Goal: Transaction & Acquisition: Purchase product/service

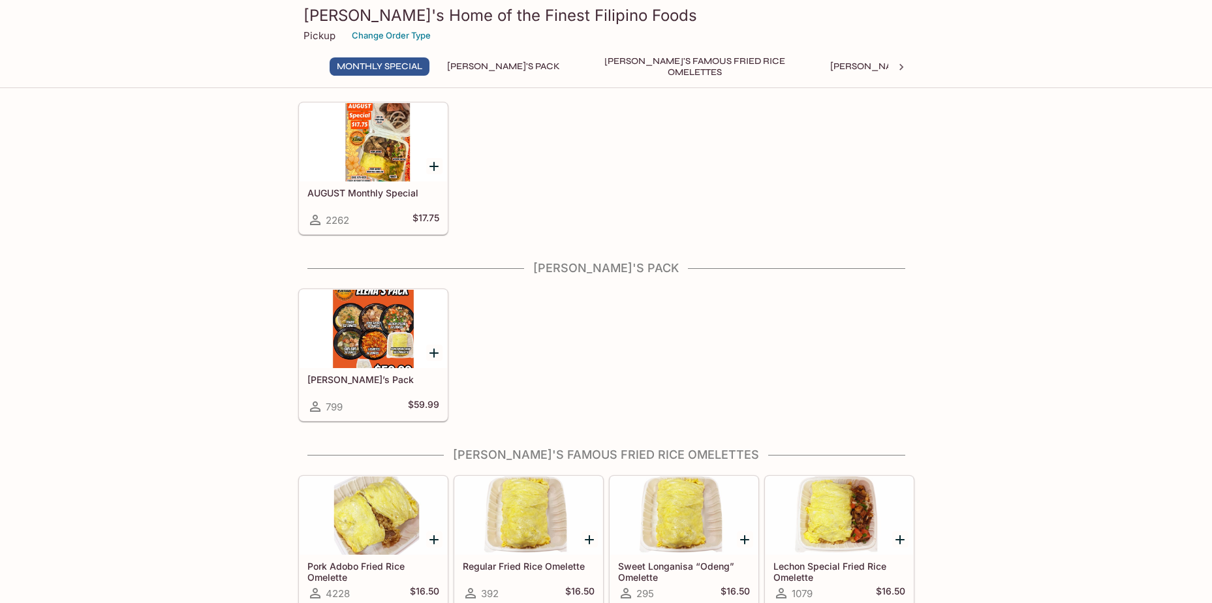
scroll to position [65, 0]
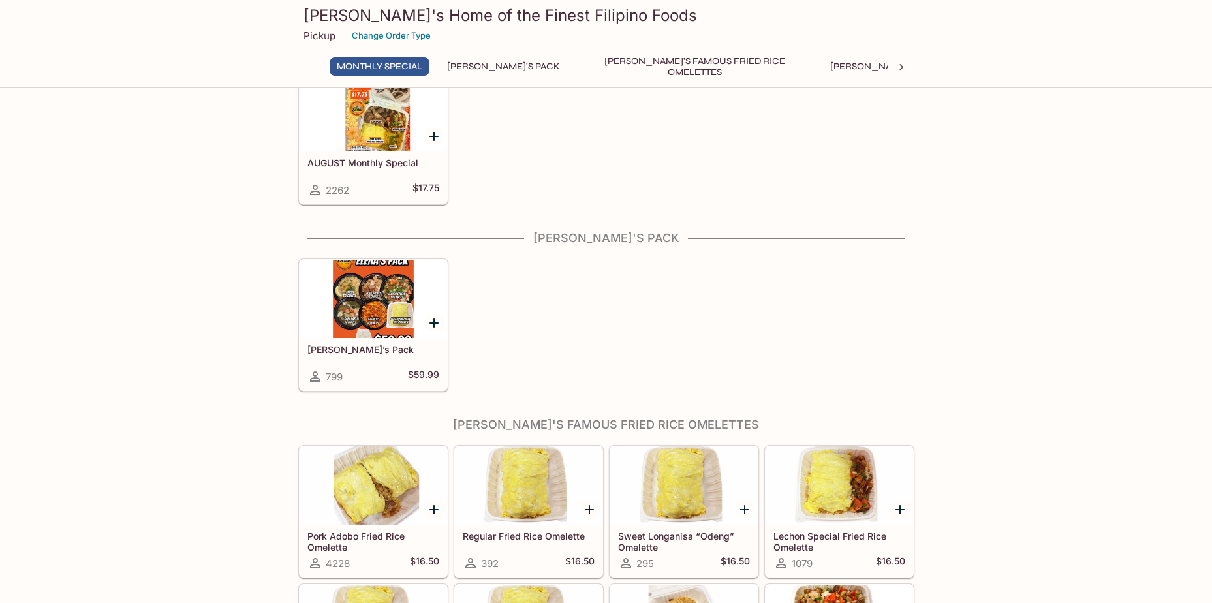
click at [823, 65] on button "[PERSON_NAME]'s Mixed Plates" at bounding box center [906, 66] width 166 height 18
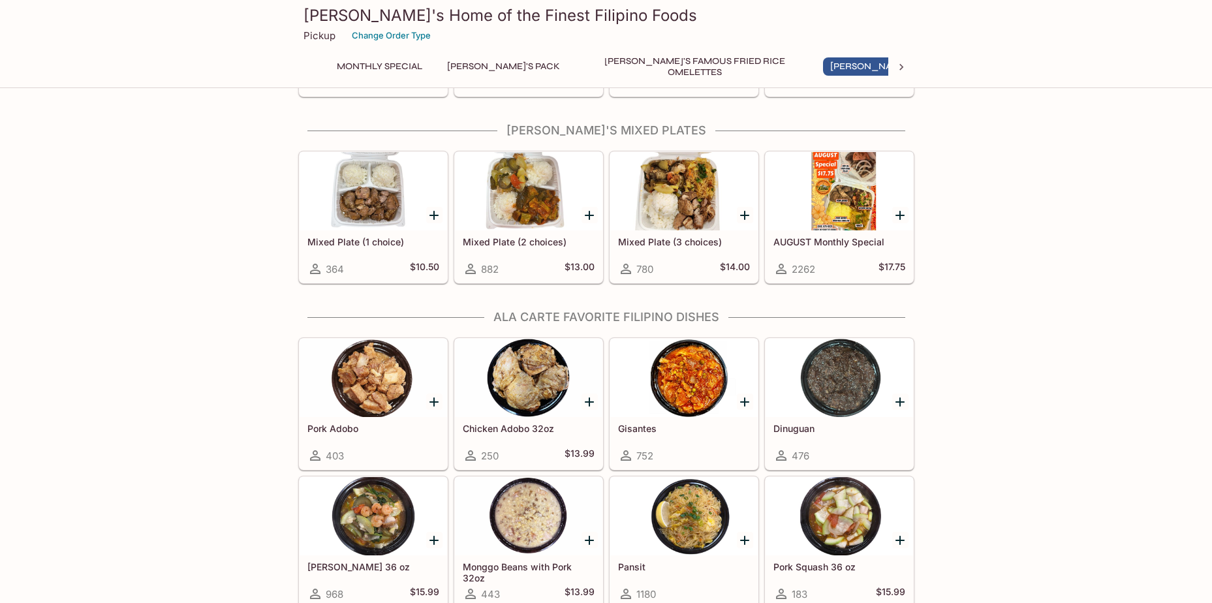
scroll to position [697, 0]
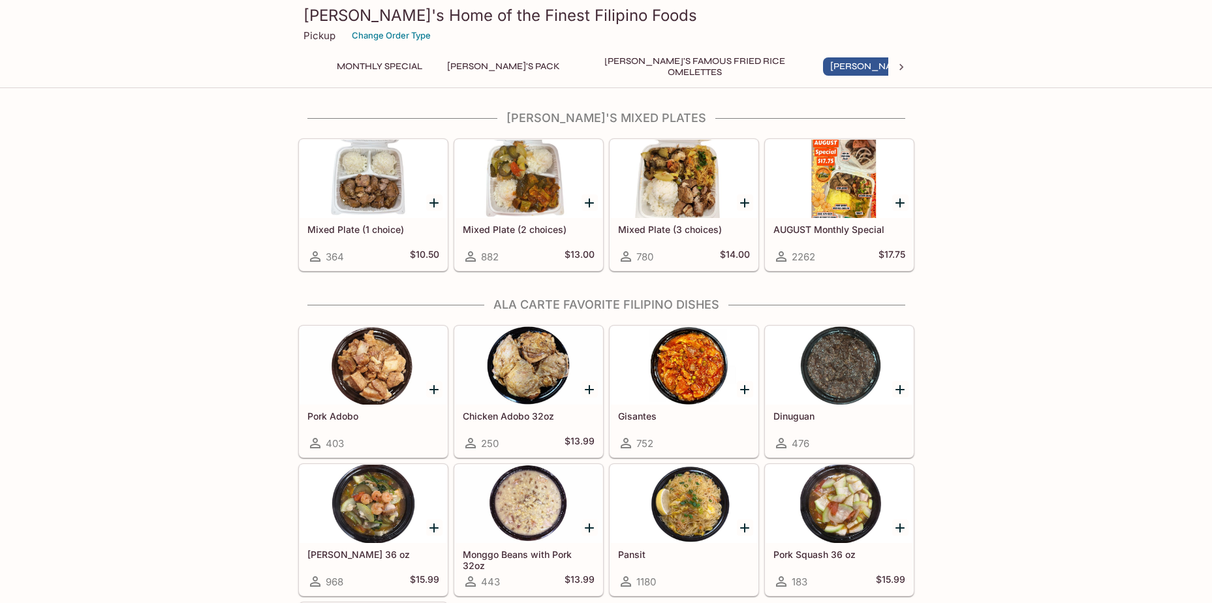
click at [538, 203] on div at bounding box center [529, 179] width 148 height 78
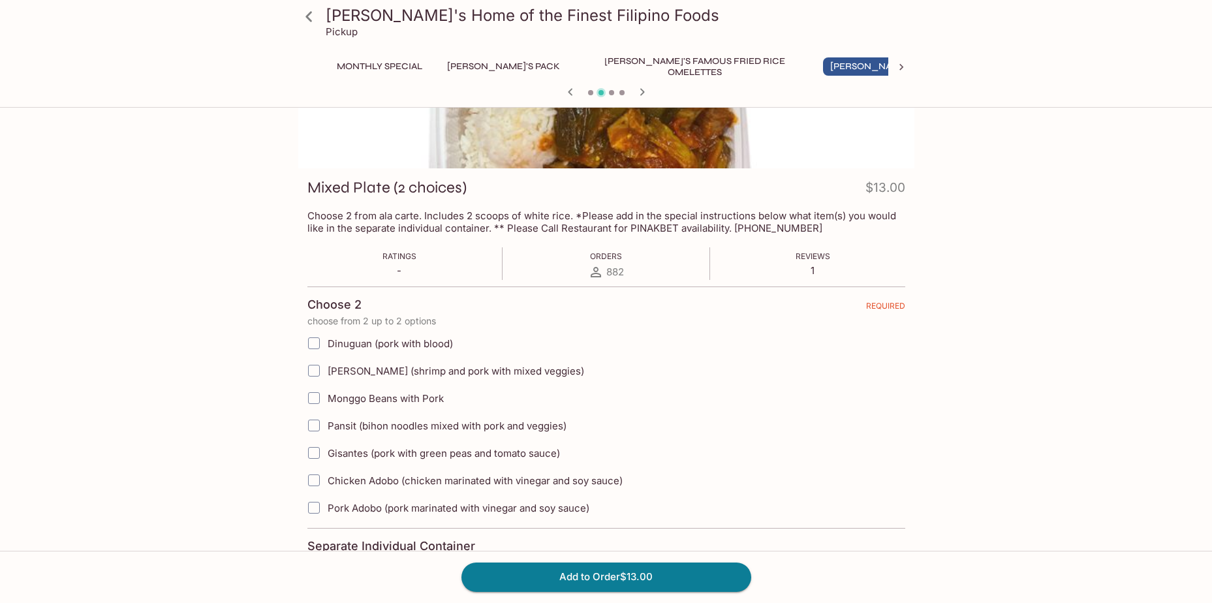
scroll to position [196, 0]
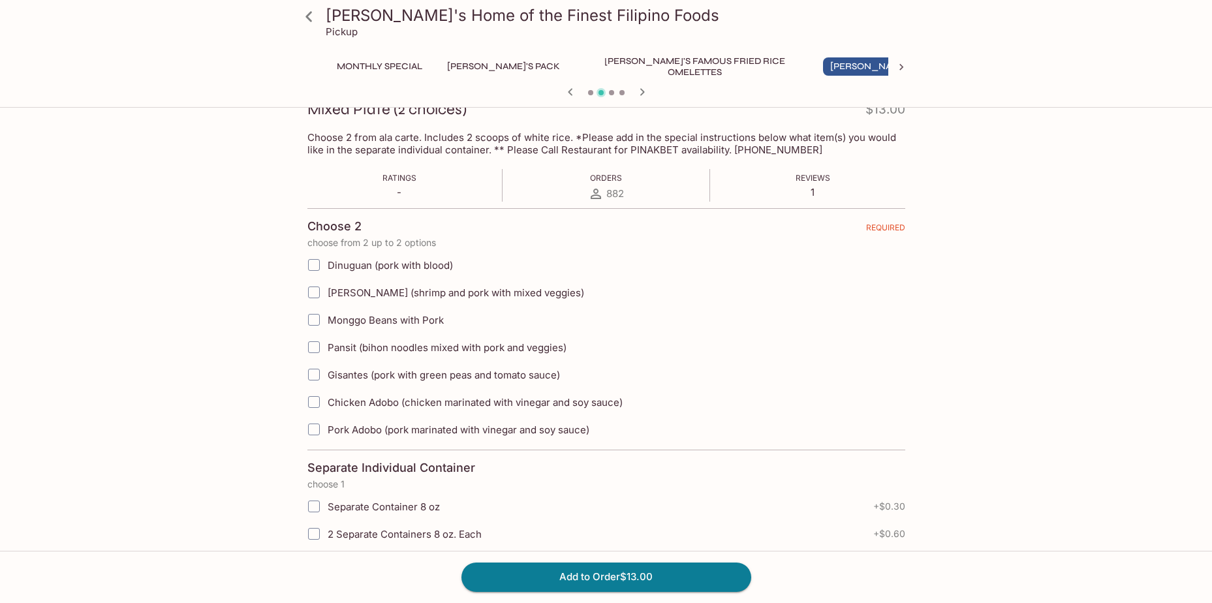
click at [315, 292] on input "[PERSON_NAME] (shrimp and pork with mixed veggies)" at bounding box center [314, 292] width 26 height 26
checkbox input "true"
click at [315, 377] on input "Gisantes (pork with green peas and tomato sauce)" at bounding box center [314, 375] width 26 height 26
checkbox input "true"
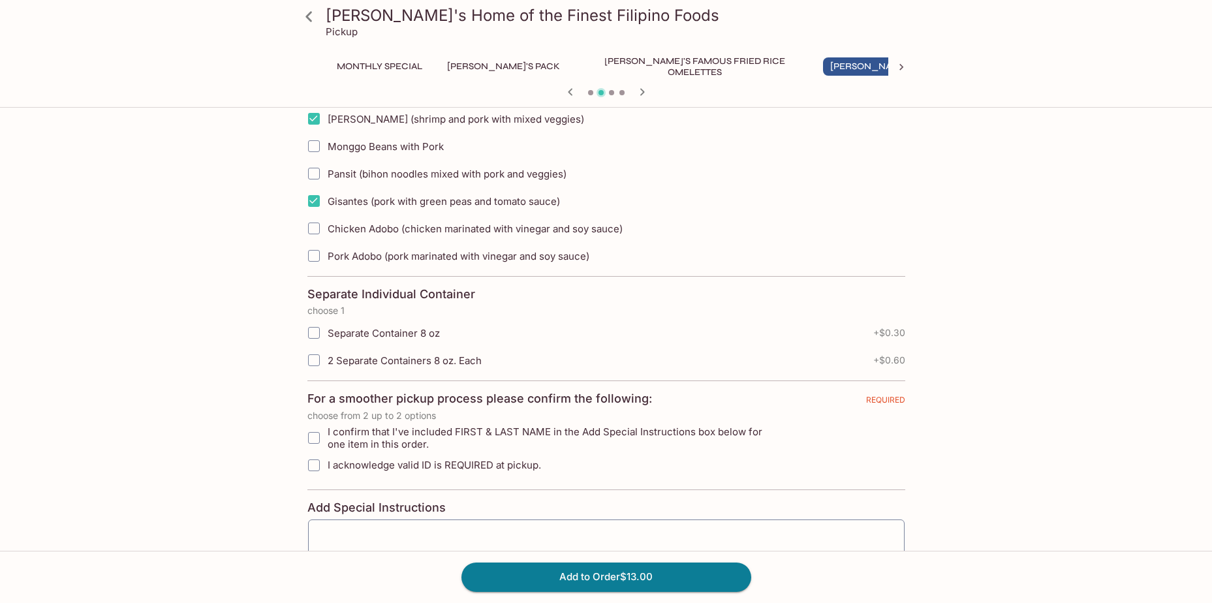
scroll to position [392, 0]
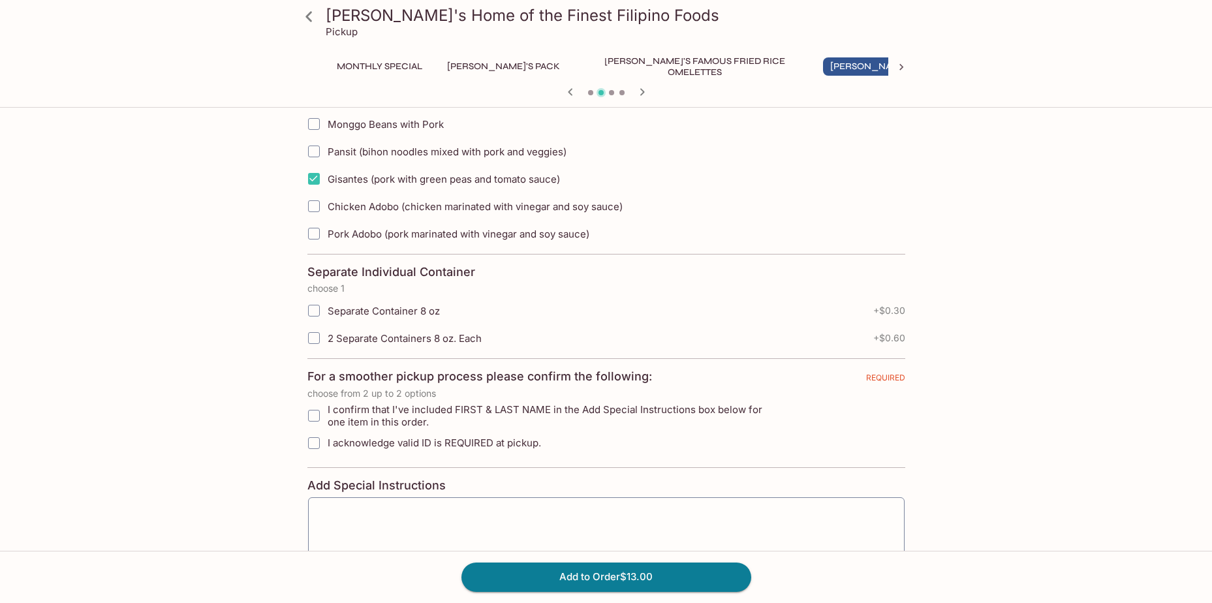
click at [375, 445] on span "I acknowledge valid ID is REQUIRED at pickup." at bounding box center [434, 443] width 213 height 12
click at [327, 445] on input "I acknowledge valid ID is REQUIRED at pickup." at bounding box center [314, 443] width 26 height 26
checkbox input "true"
click at [421, 518] on textarea at bounding box center [606, 533] width 578 height 50
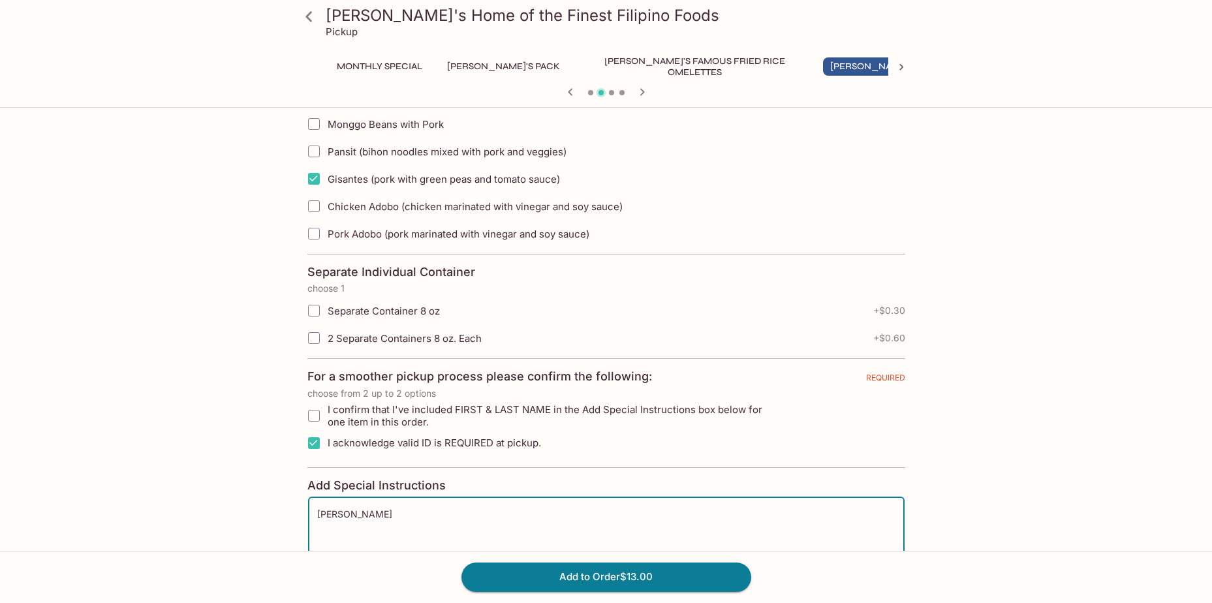
type textarea "[PERSON_NAME]"
click at [318, 420] on input "I confirm that I've included FIRST & LAST NAME in the Add Special Instructions …" at bounding box center [314, 416] width 26 height 26
checkbox input "true"
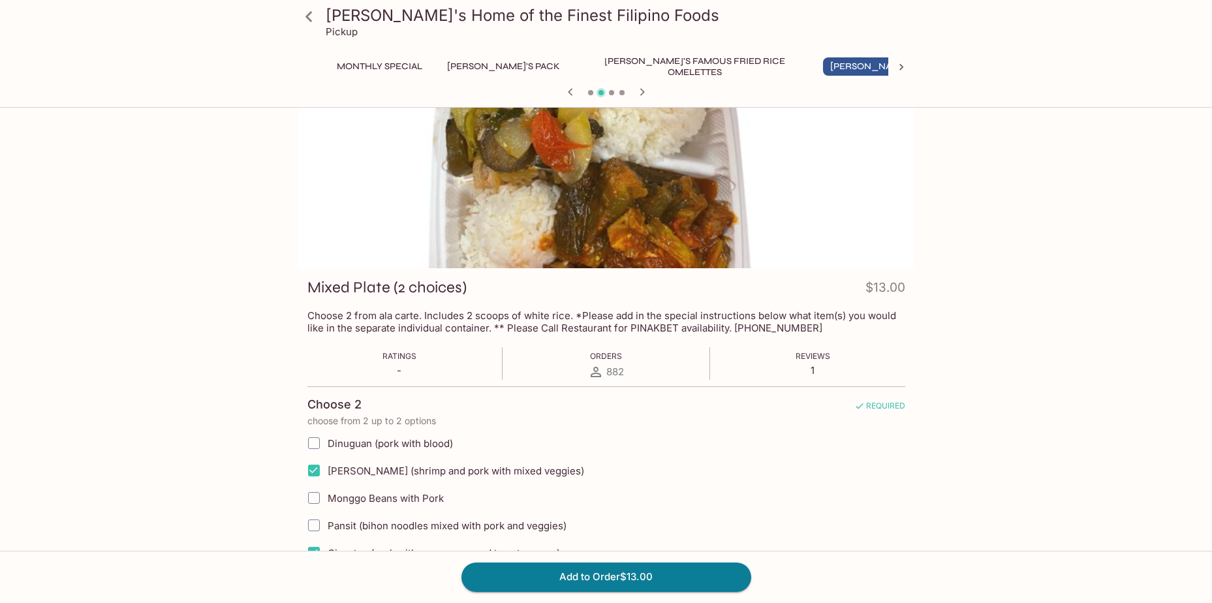
scroll to position [0, 0]
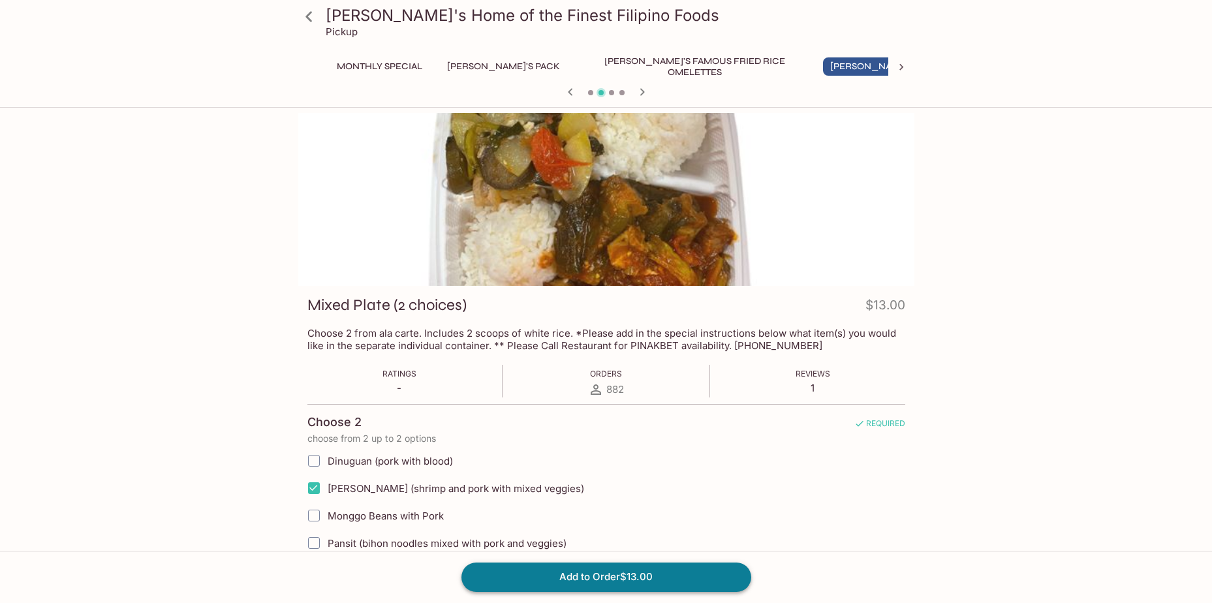
click at [577, 579] on button "Add to Order $13.00" at bounding box center [607, 577] width 290 height 29
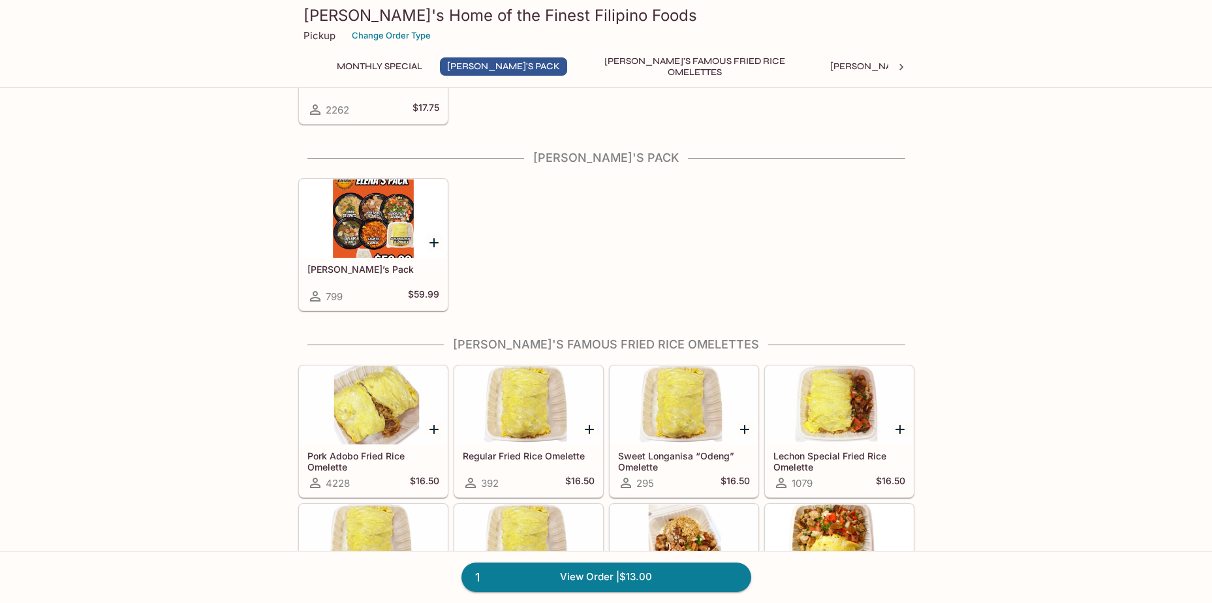
scroll to position [326, 0]
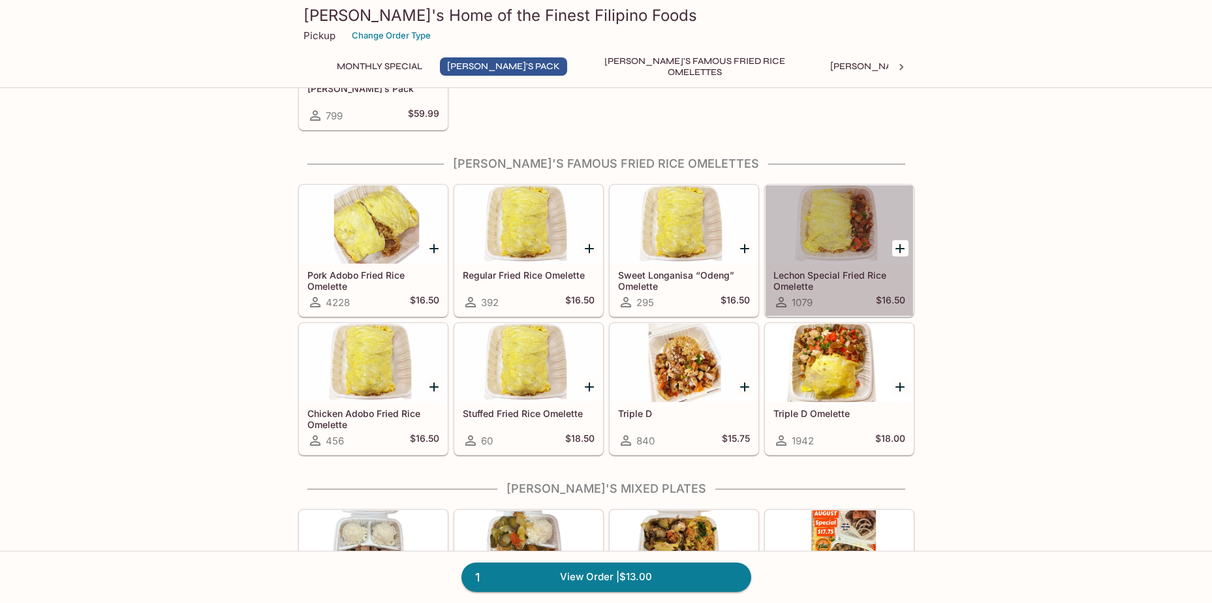
click at [854, 239] on div at bounding box center [840, 224] width 148 height 78
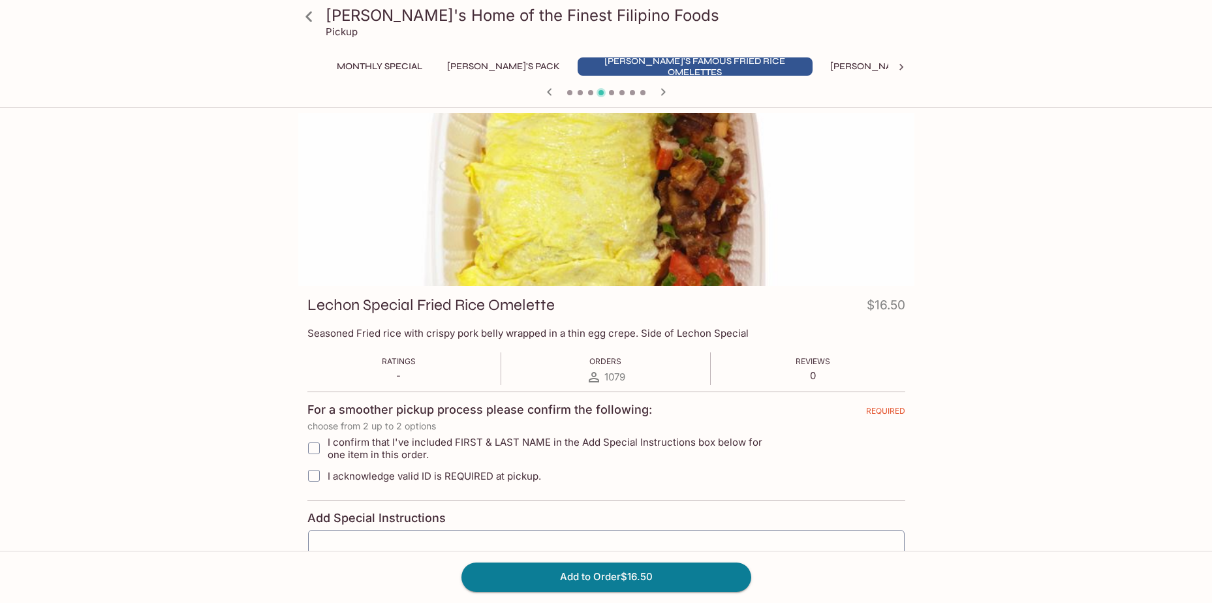
scroll to position [326, 0]
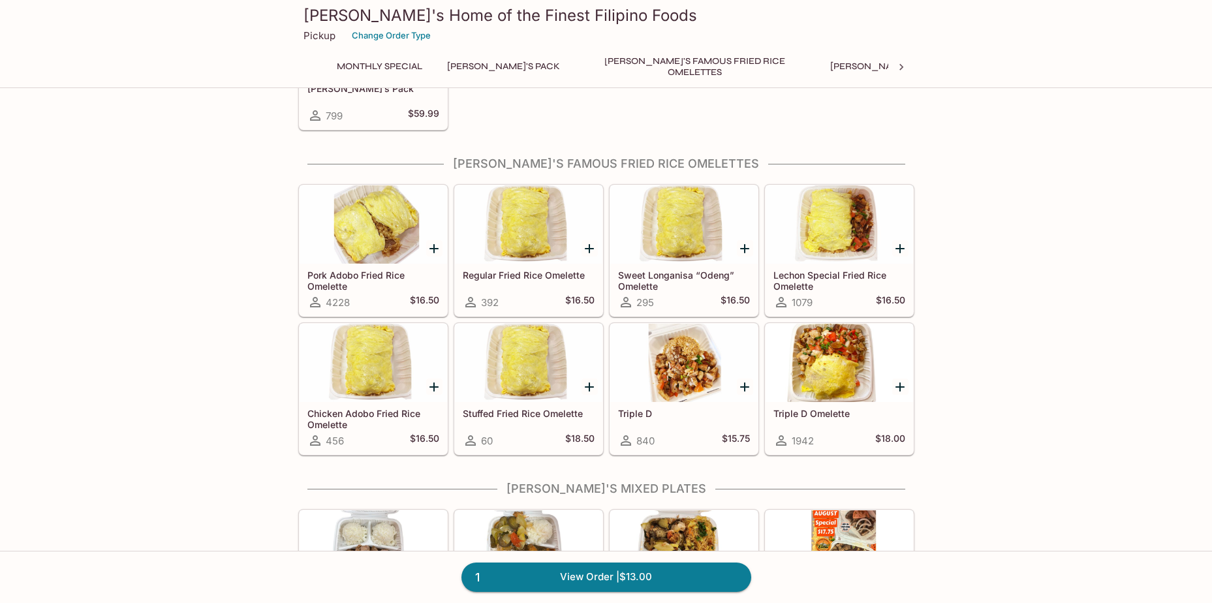
click at [672, 367] on div at bounding box center [684, 363] width 148 height 78
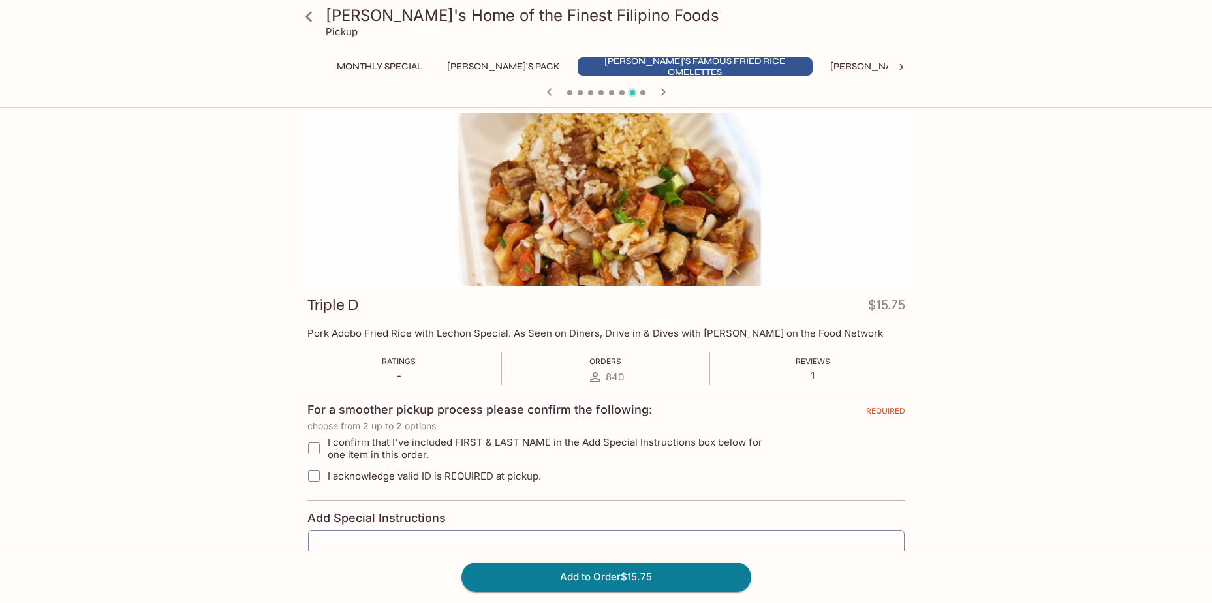
click at [313, 447] on input "I confirm that I've included FIRST & LAST NAME in the Add Special Instructions …" at bounding box center [314, 448] width 26 height 26
checkbox input "true"
click at [317, 475] on input "I acknowledge valid ID is REQUIRED at pickup." at bounding box center [314, 476] width 26 height 26
checkbox input "true"
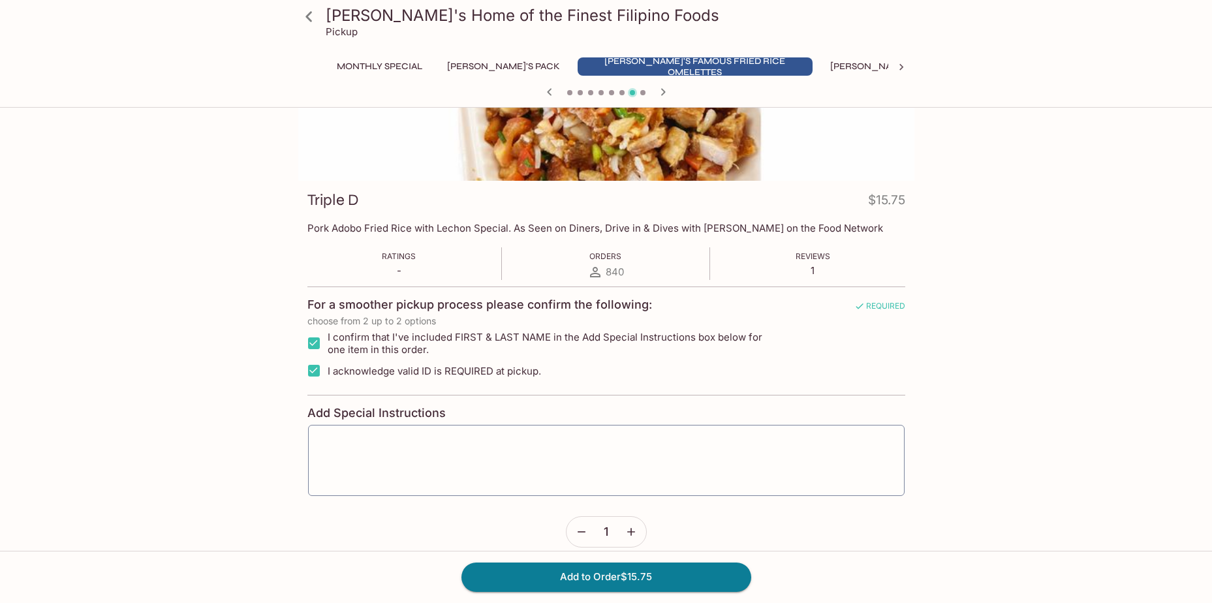
scroll to position [196, 0]
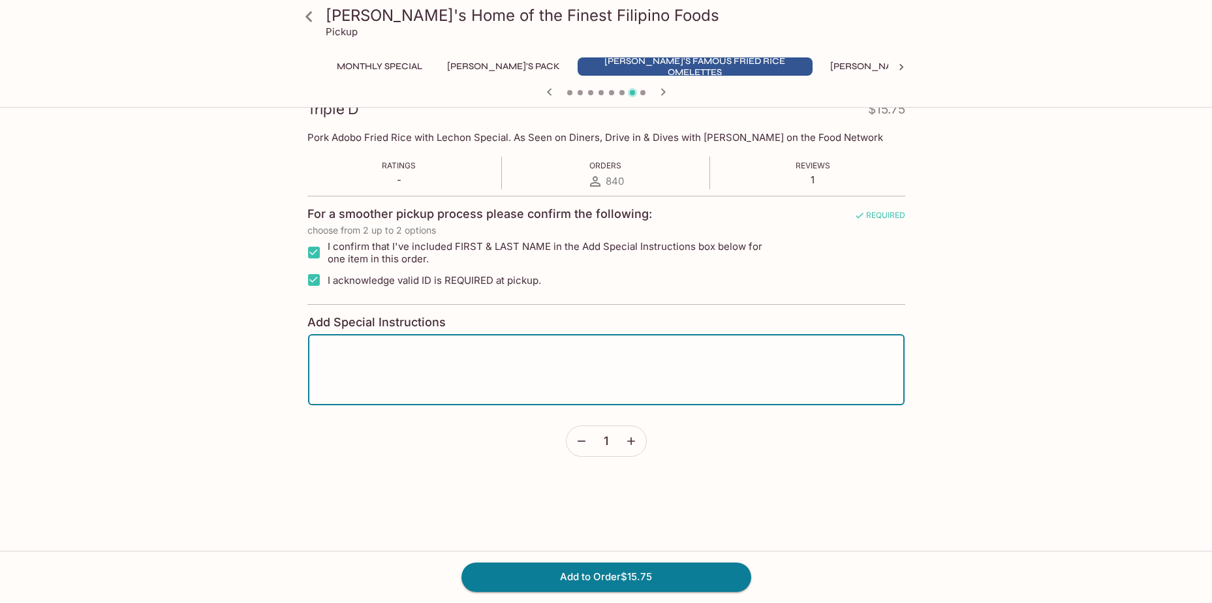
click at [335, 359] on textarea at bounding box center [606, 370] width 578 height 50
type textarea "[PERSON_NAME]"
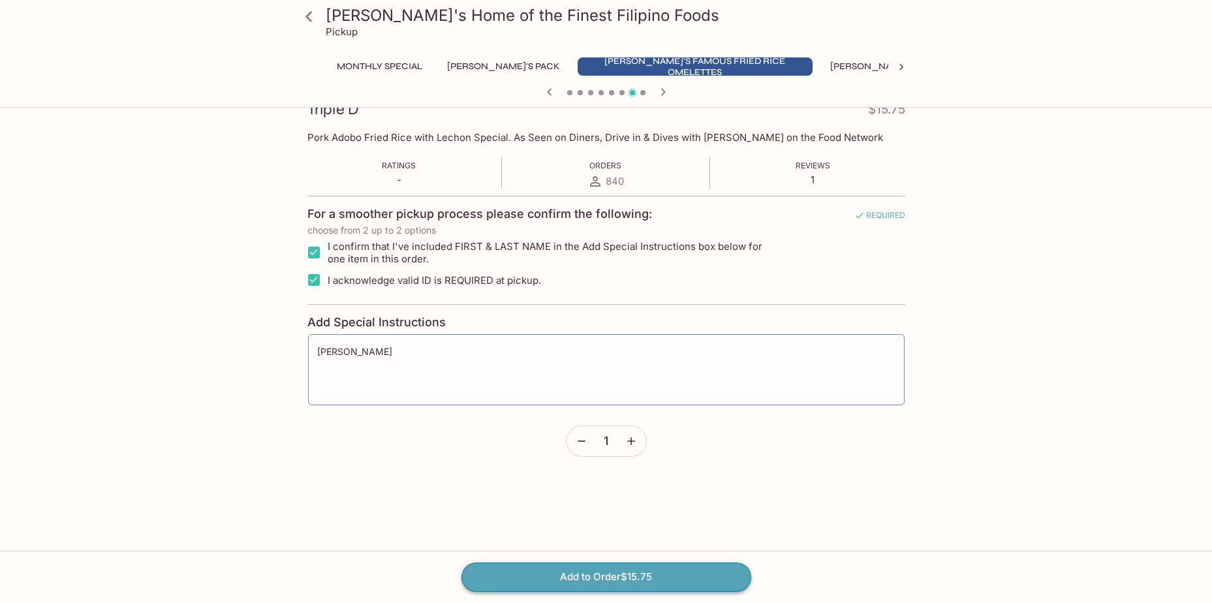
click at [612, 578] on button "Add to Order $15.75" at bounding box center [607, 577] width 290 height 29
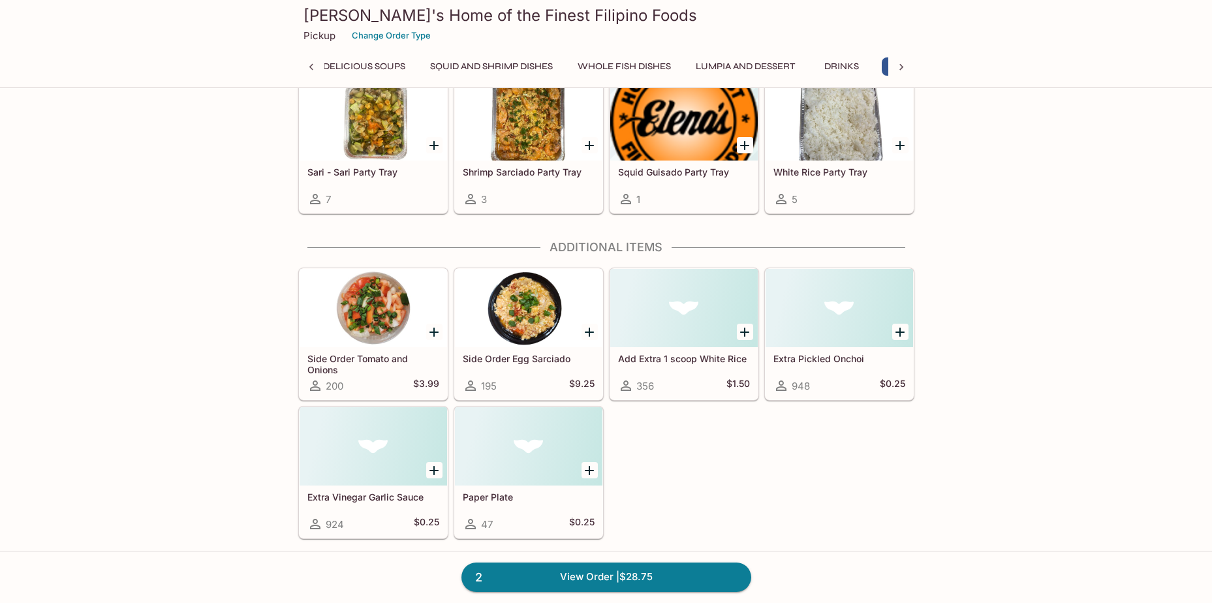
scroll to position [3357, 0]
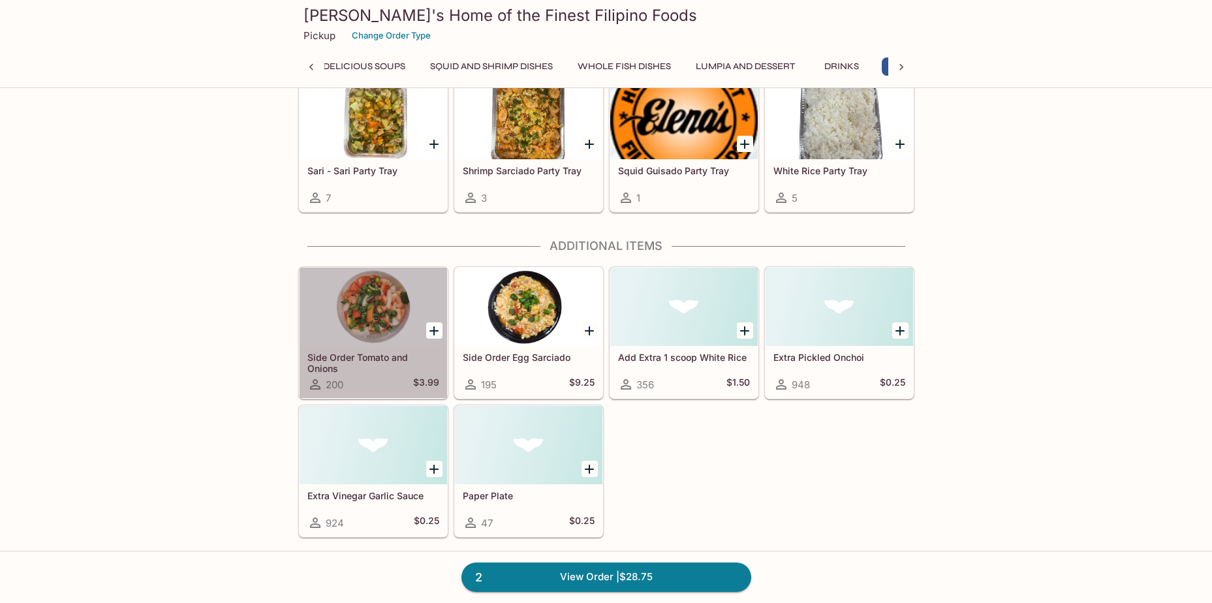
click at [375, 309] on div at bounding box center [374, 307] width 148 height 78
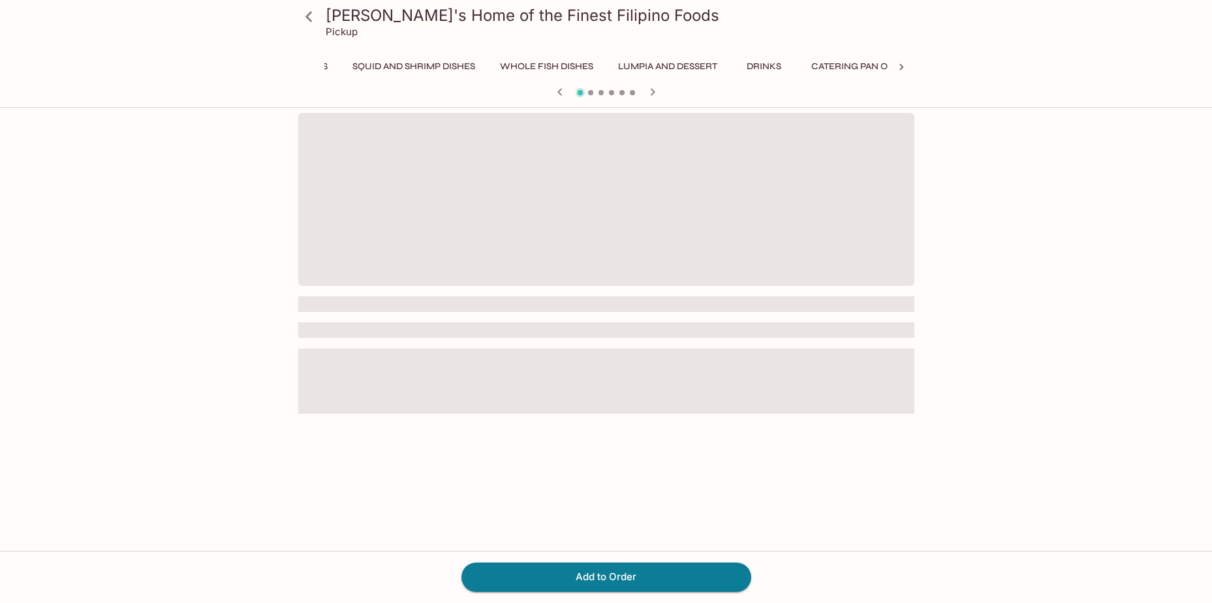
scroll to position [0, 1124]
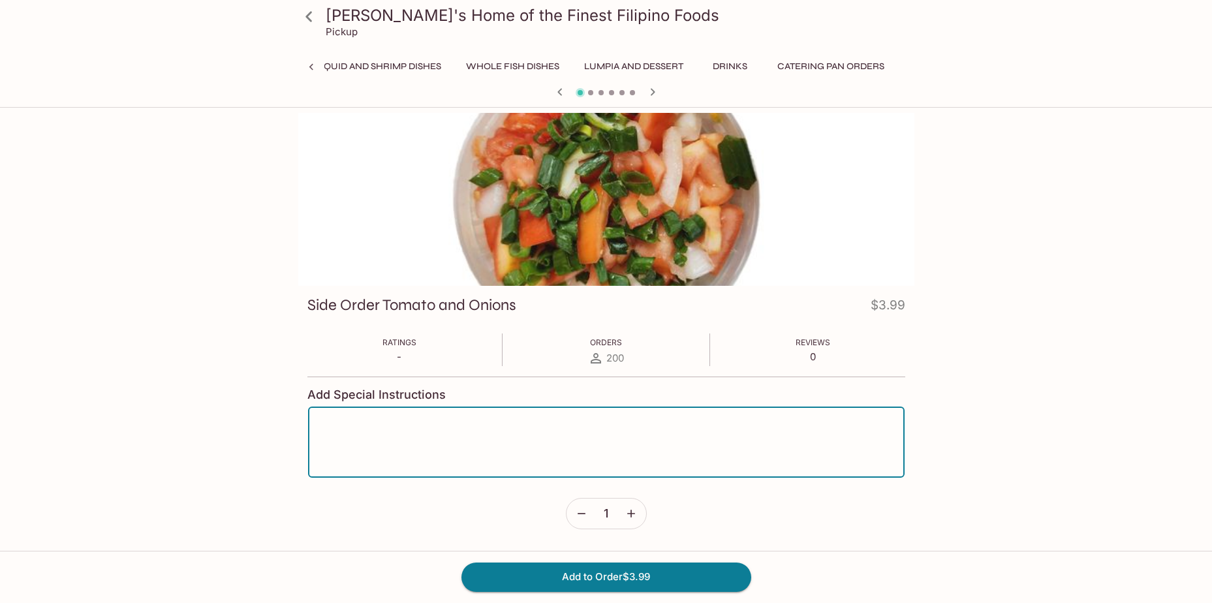
click at [534, 420] on textarea at bounding box center [606, 443] width 578 height 50
type textarea "[PERSON_NAME]"
click at [593, 579] on button "Add to Order $3.99" at bounding box center [607, 577] width 290 height 29
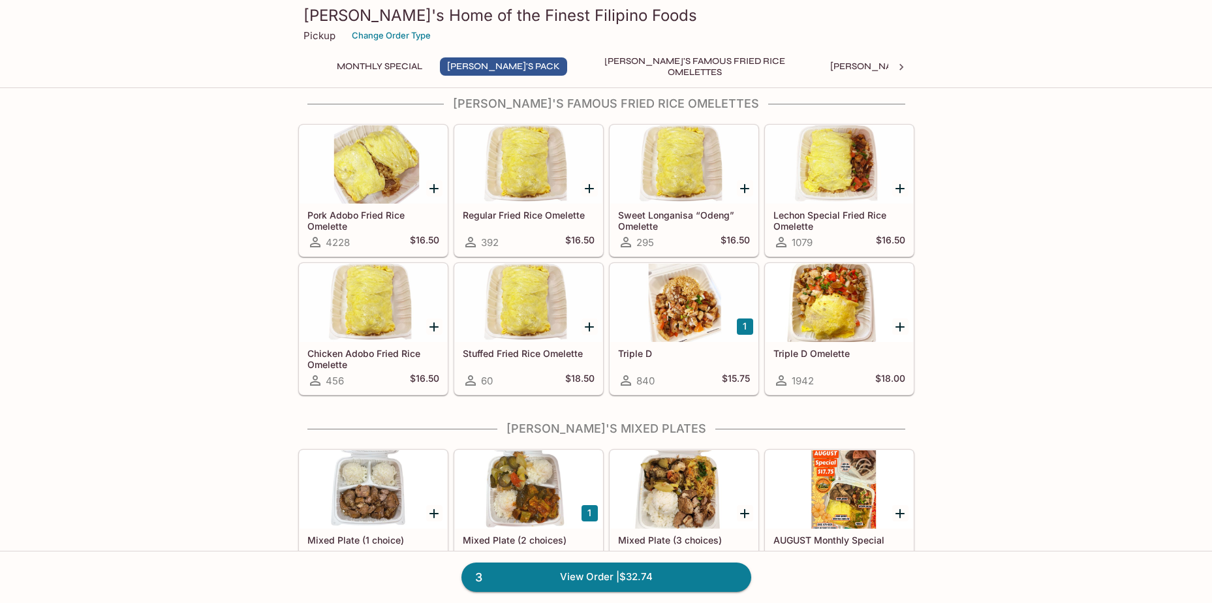
scroll to position [326, 0]
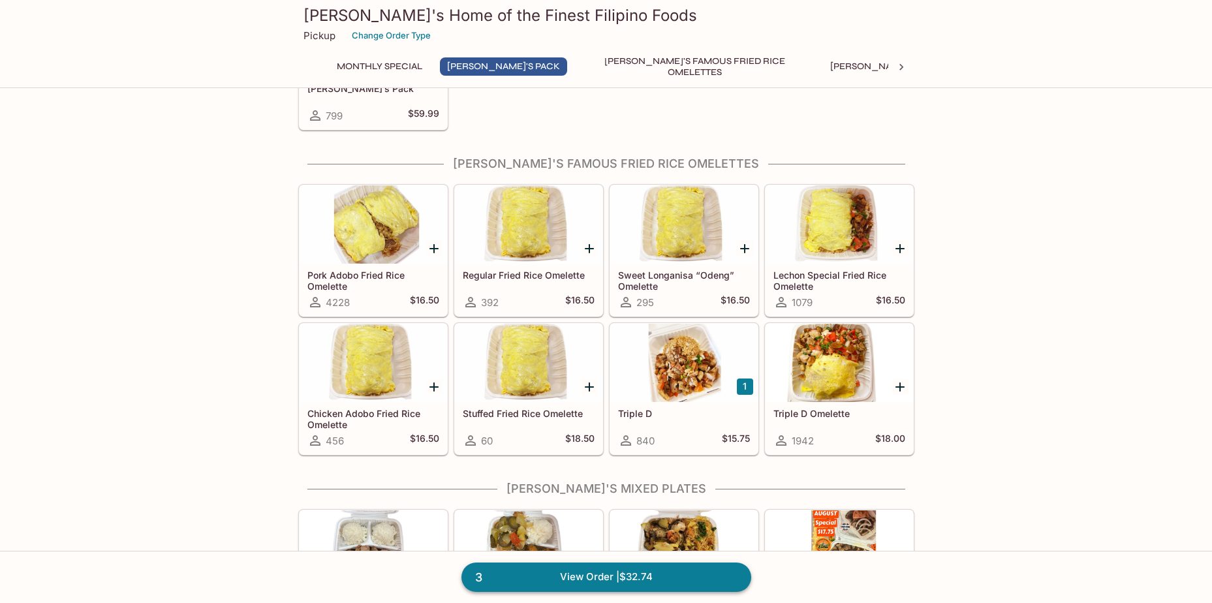
click at [611, 574] on link "3 View Order | $32.74" at bounding box center [607, 577] width 290 height 29
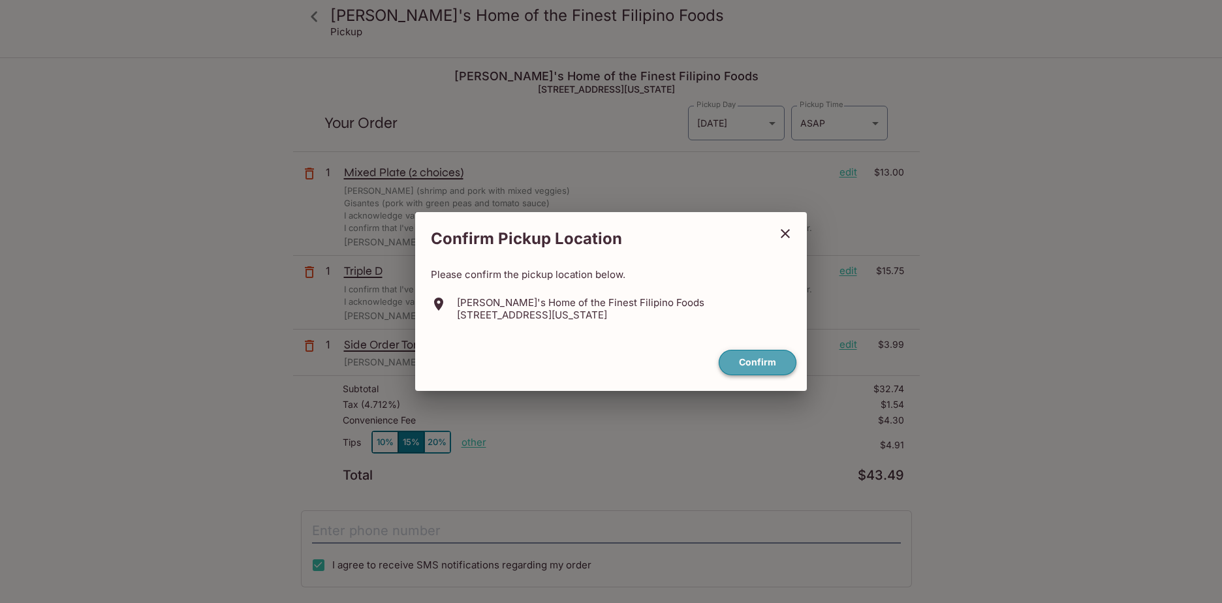
click at [736, 364] on button "Confirm" at bounding box center [758, 362] width 78 height 25
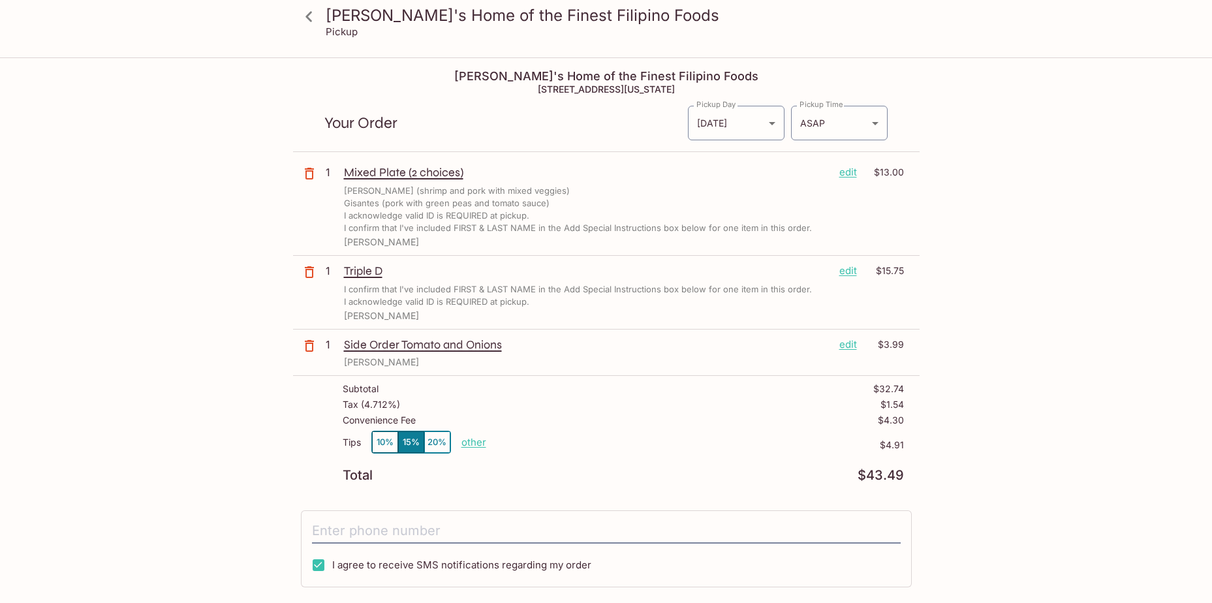
click at [314, 567] on input "I agree to receive SMS notifications regarding my order" at bounding box center [319, 565] width 26 height 26
click at [375, 537] on input "tel" at bounding box center [606, 531] width 589 height 25
click at [315, 564] on input "I agree to receive SMS notifications regarding my order" at bounding box center [319, 565] width 26 height 26
checkbox input "true"
click at [385, 441] on button "10%" at bounding box center [385, 443] width 26 height 22
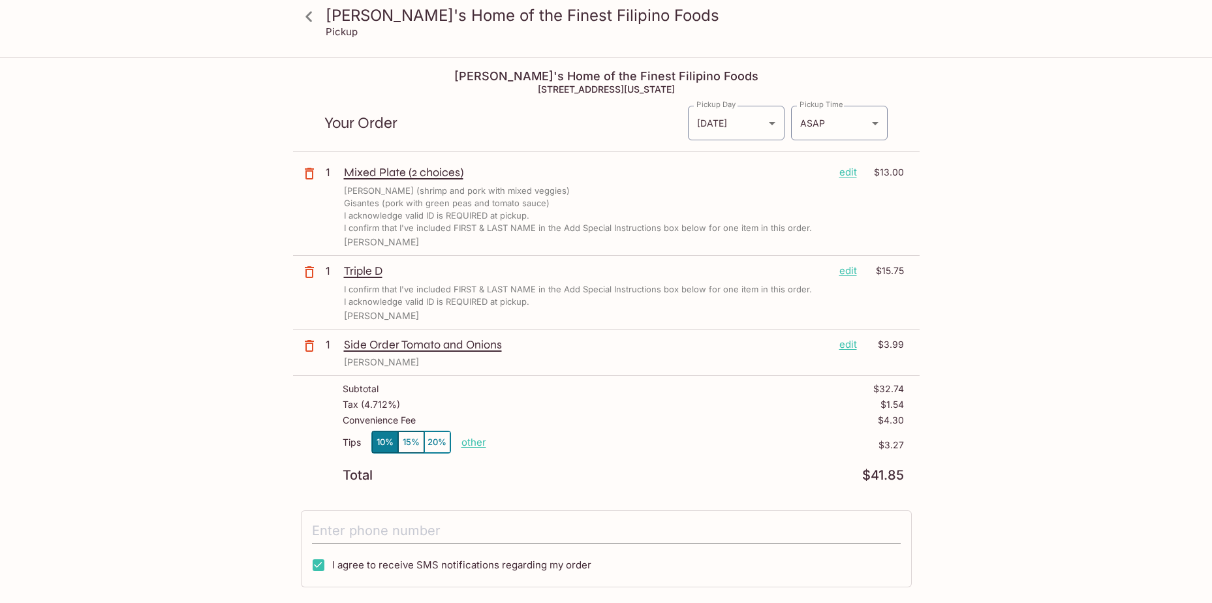
click at [356, 523] on input "tel" at bounding box center [606, 531] width 589 height 25
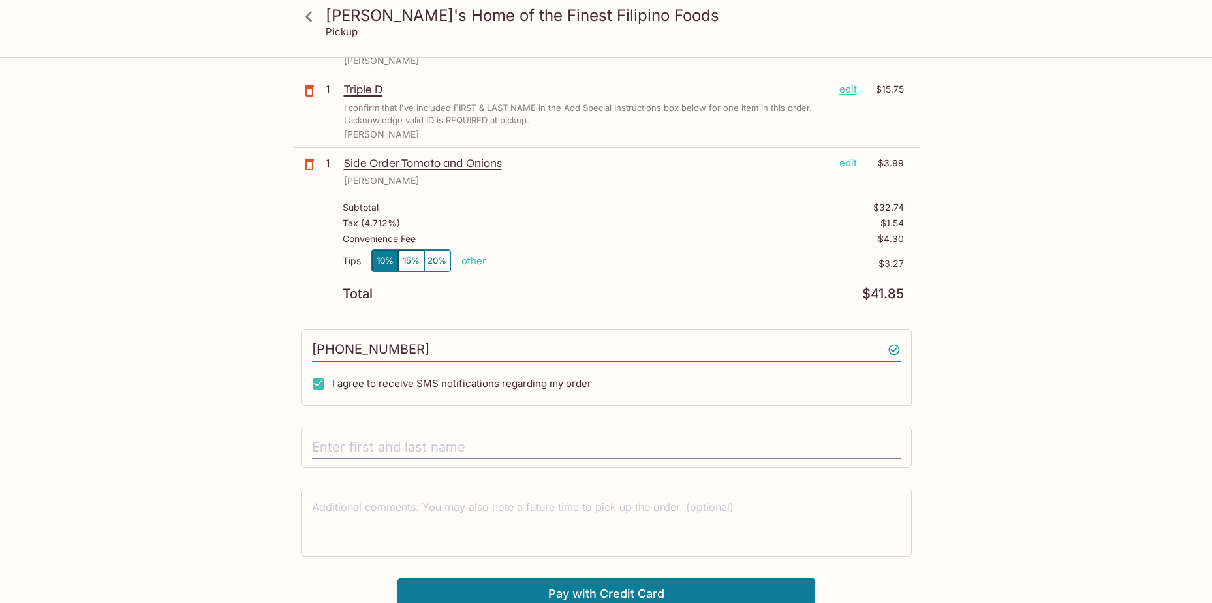
scroll to position [189, 0]
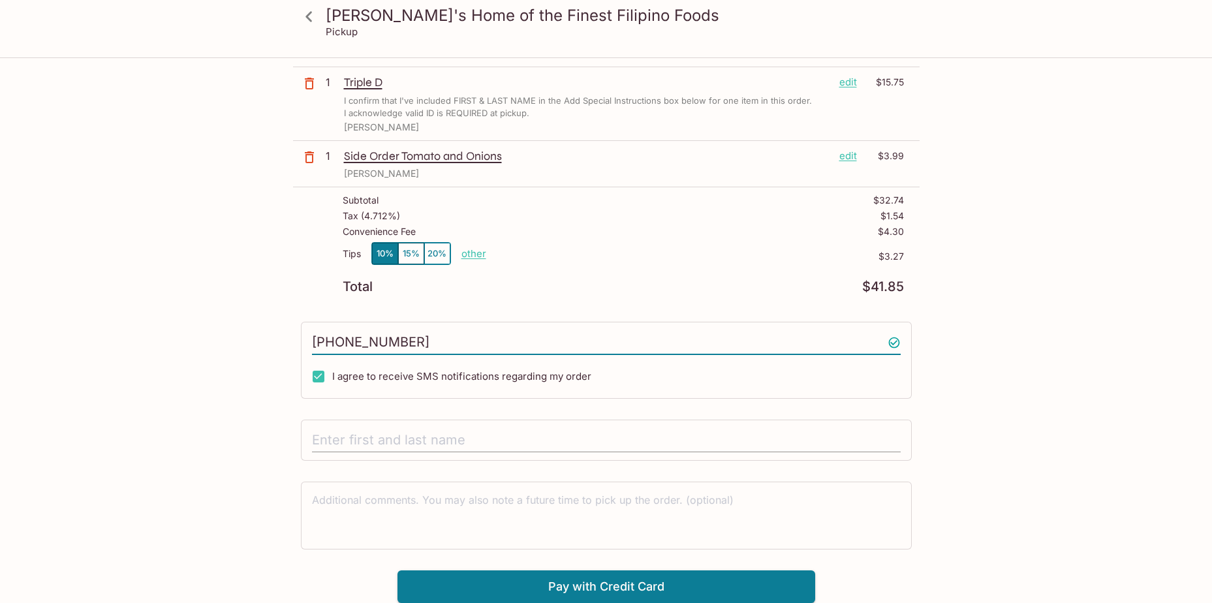
type input "[PHONE_NUMBER]"
click at [369, 435] on input "text" at bounding box center [606, 440] width 589 height 25
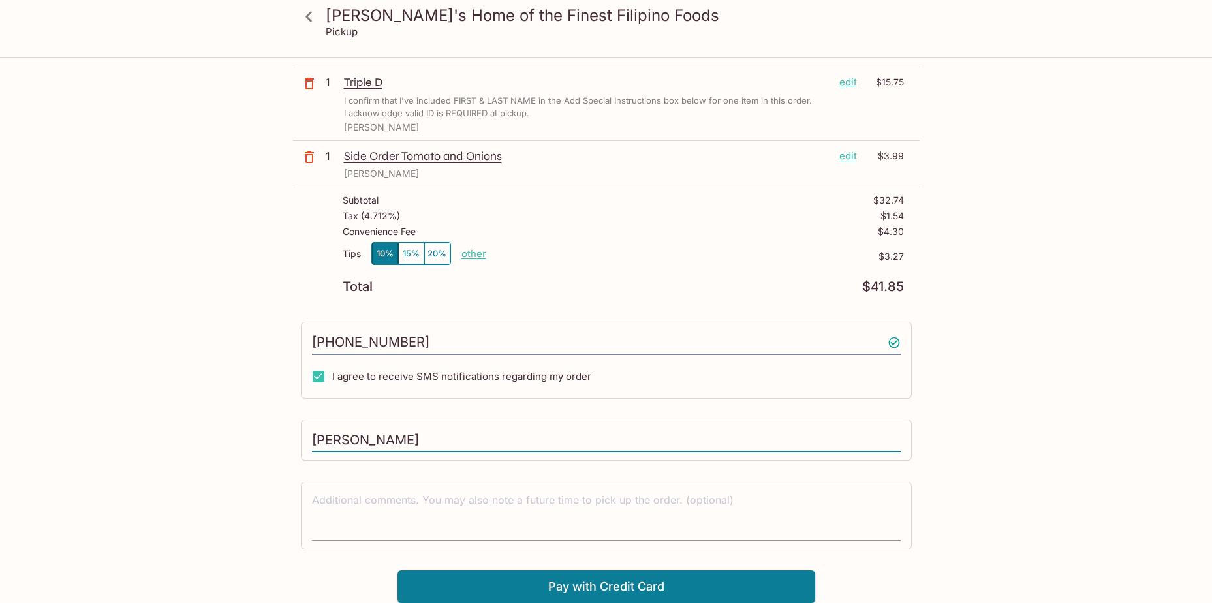
type input "[PERSON_NAME]"
click at [370, 508] on textarea at bounding box center [606, 515] width 589 height 45
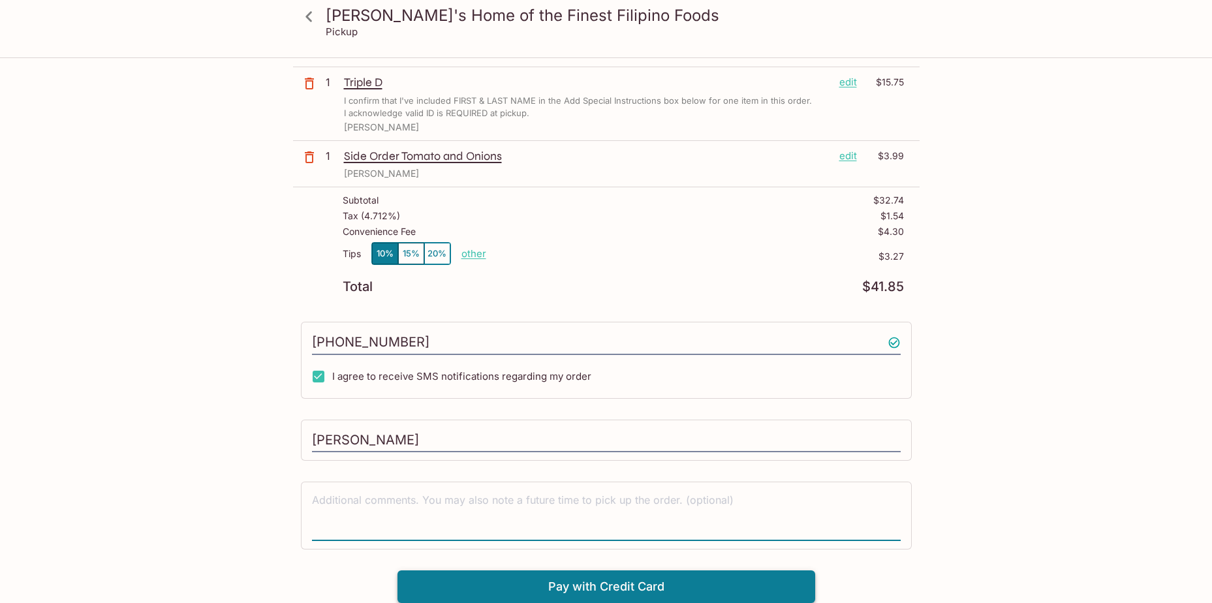
click at [563, 588] on button "Pay with Credit Card" at bounding box center [607, 587] width 418 height 33
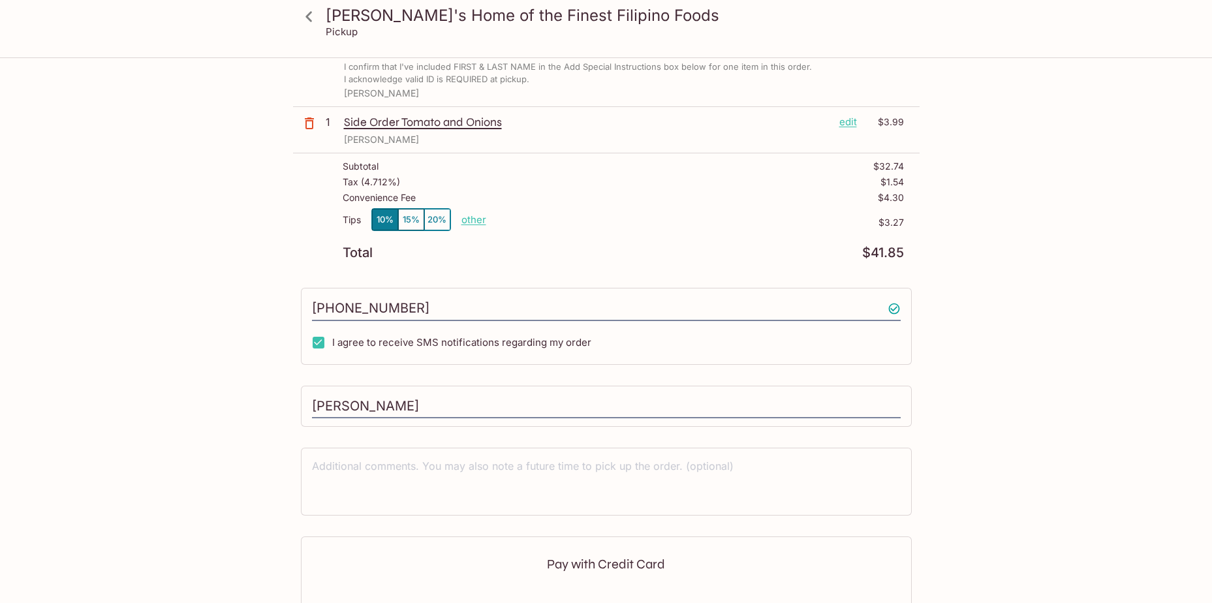
scroll to position [385, 0]
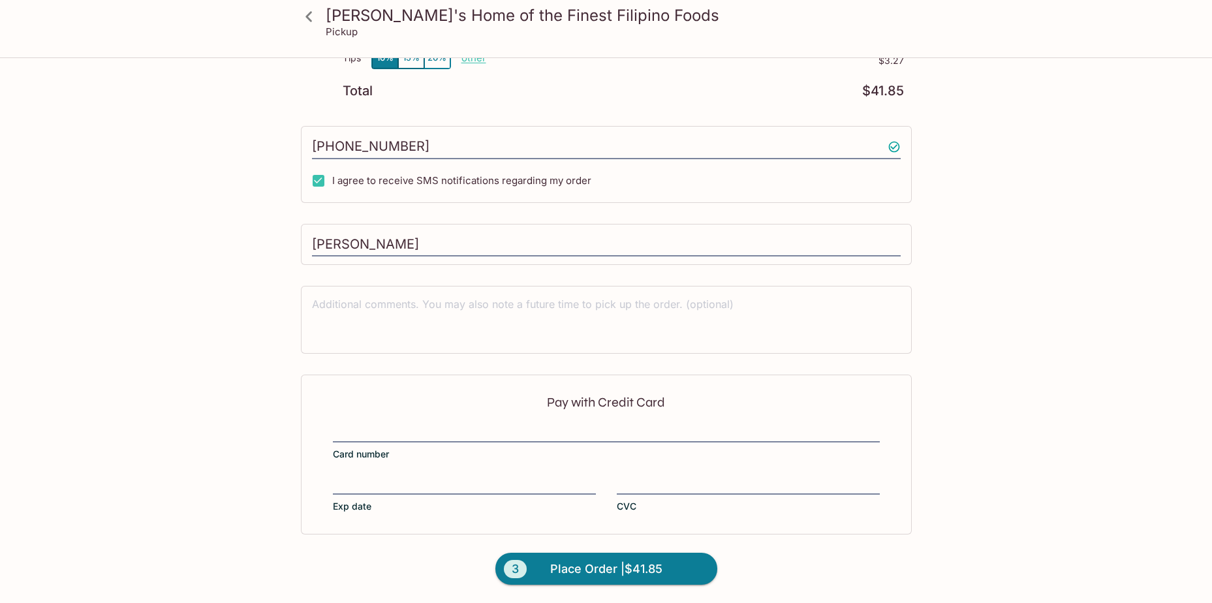
click at [422, 422] on div "Pay with Credit Card Card number Exp date CVC" at bounding box center [606, 454] width 611 height 159
drag, startPoint x: 135, startPoint y: 455, endPoint x: 178, endPoint y: 442, distance: 44.4
click at [354, 475] on div "Pay with Credit Card Card number Exp date CVC" at bounding box center [606, 454] width 611 height 159
click at [606, 568] on span "Place Order | $41.85" at bounding box center [606, 569] width 112 height 21
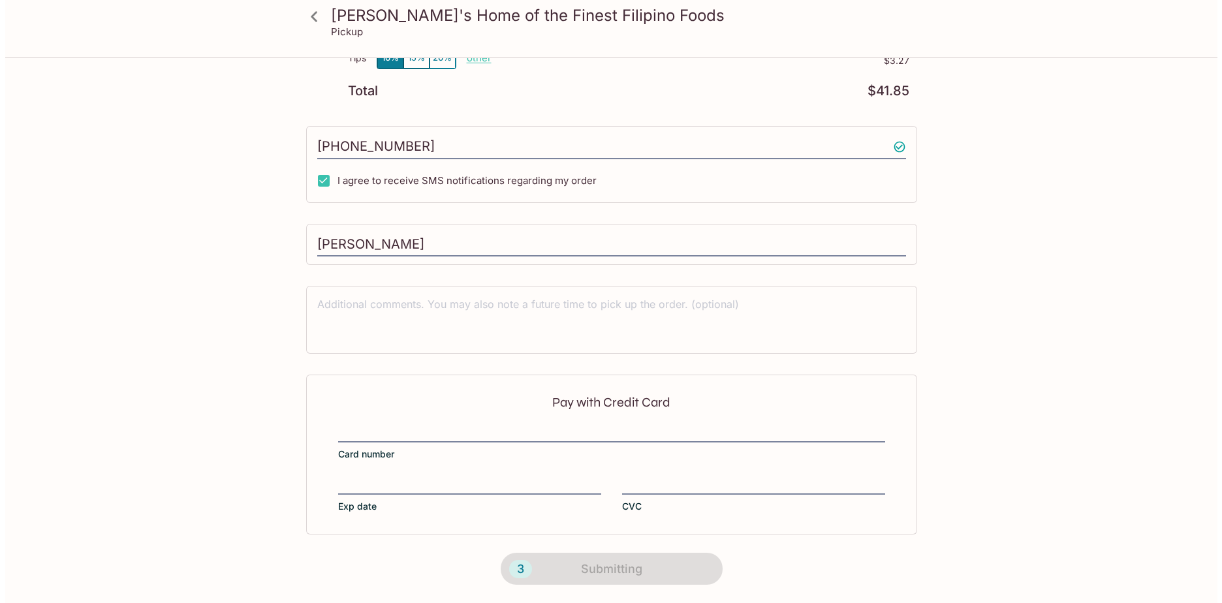
scroll to position [0, 0]
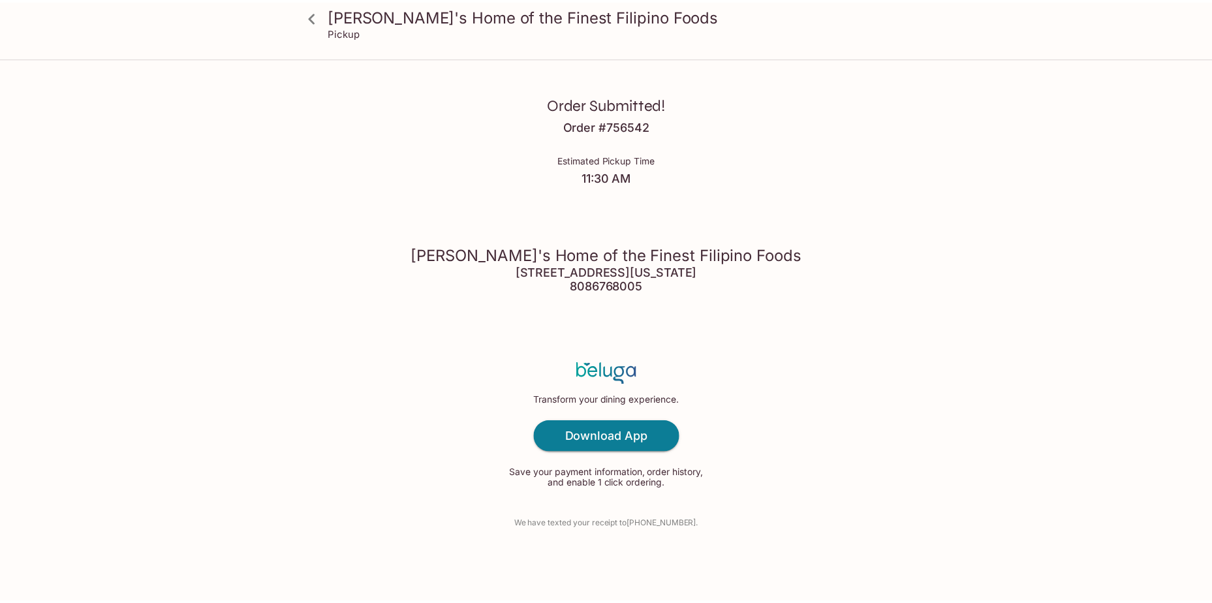
scroll to position [59, 0]
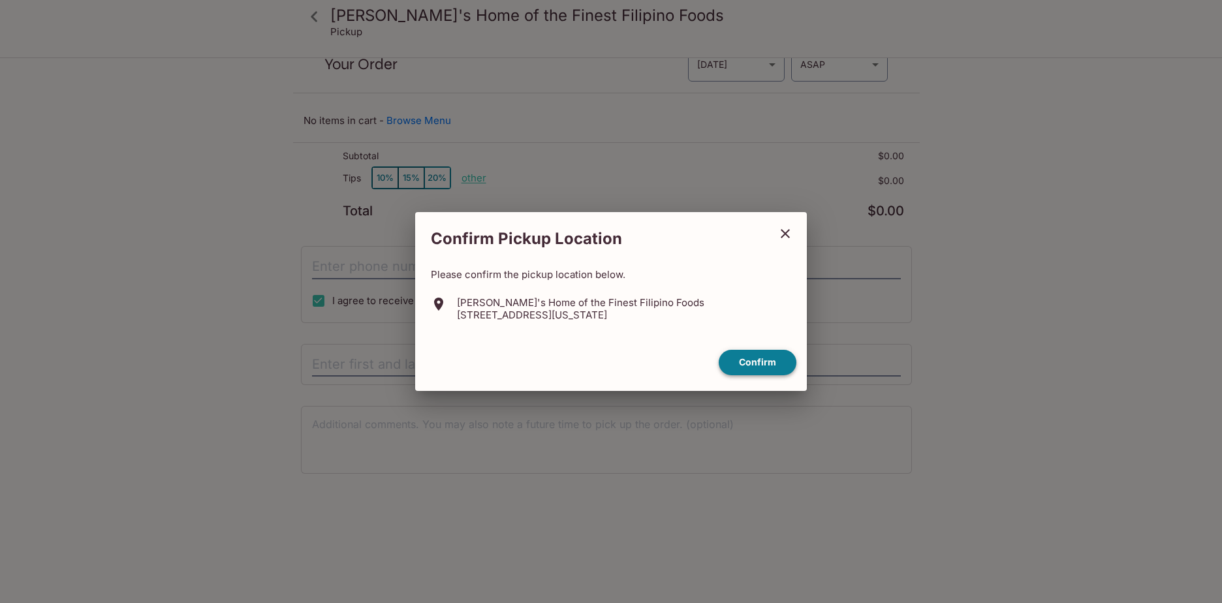
click at [765, 362] on button "Confirm" at bounding box center [758, 362] width 78 height 25
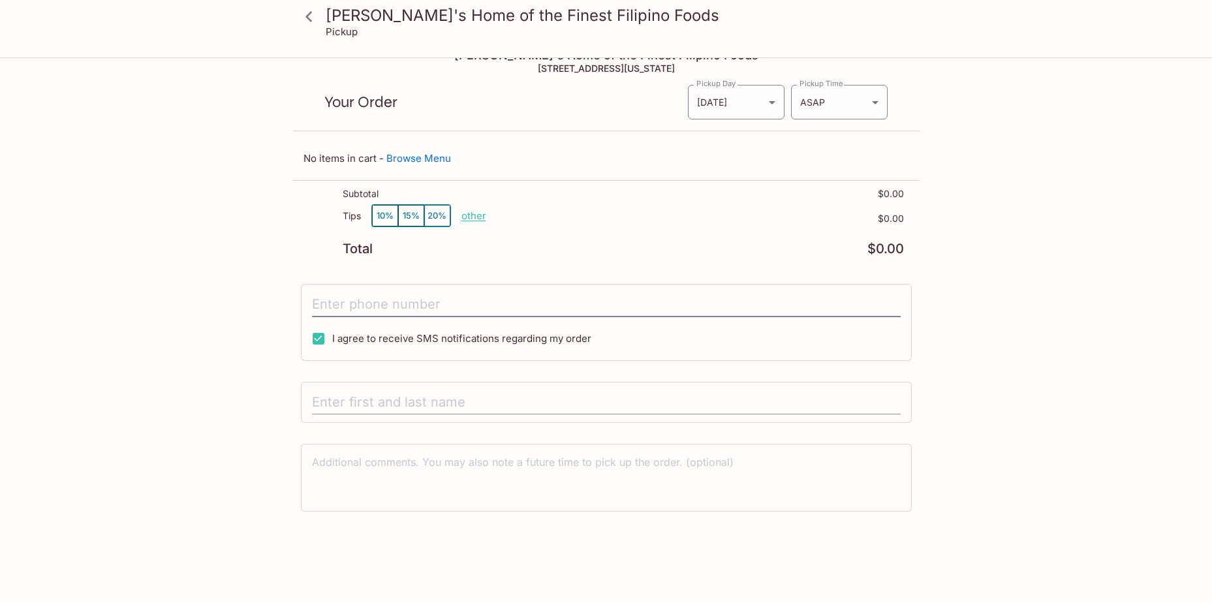
scroll to position [0, 0]
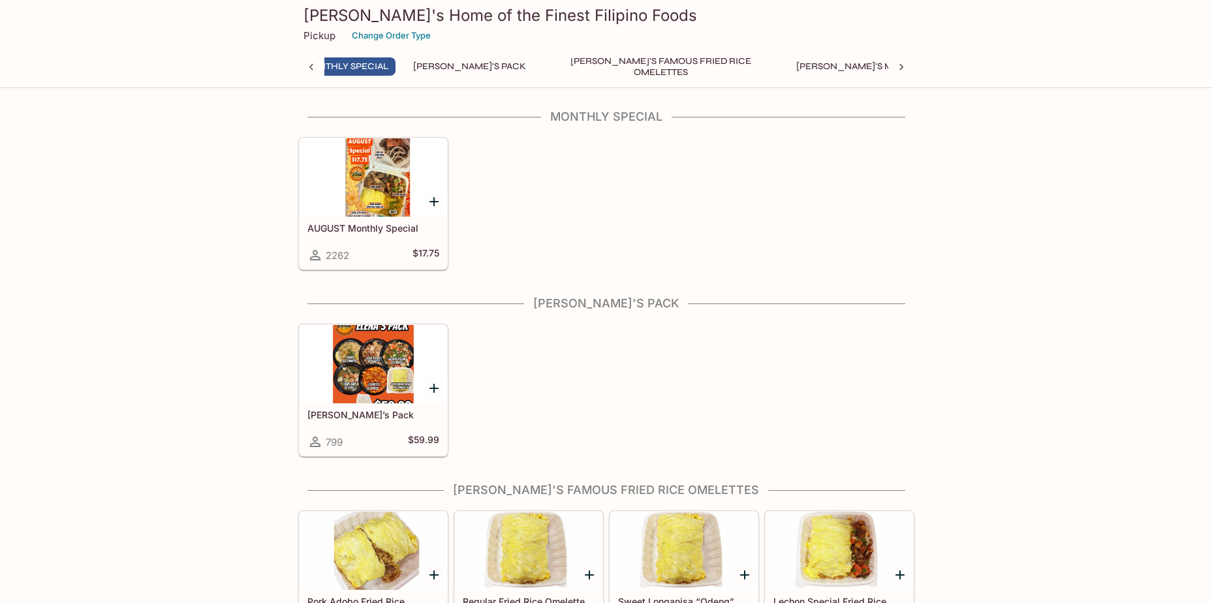
scroll to position [0, 5]
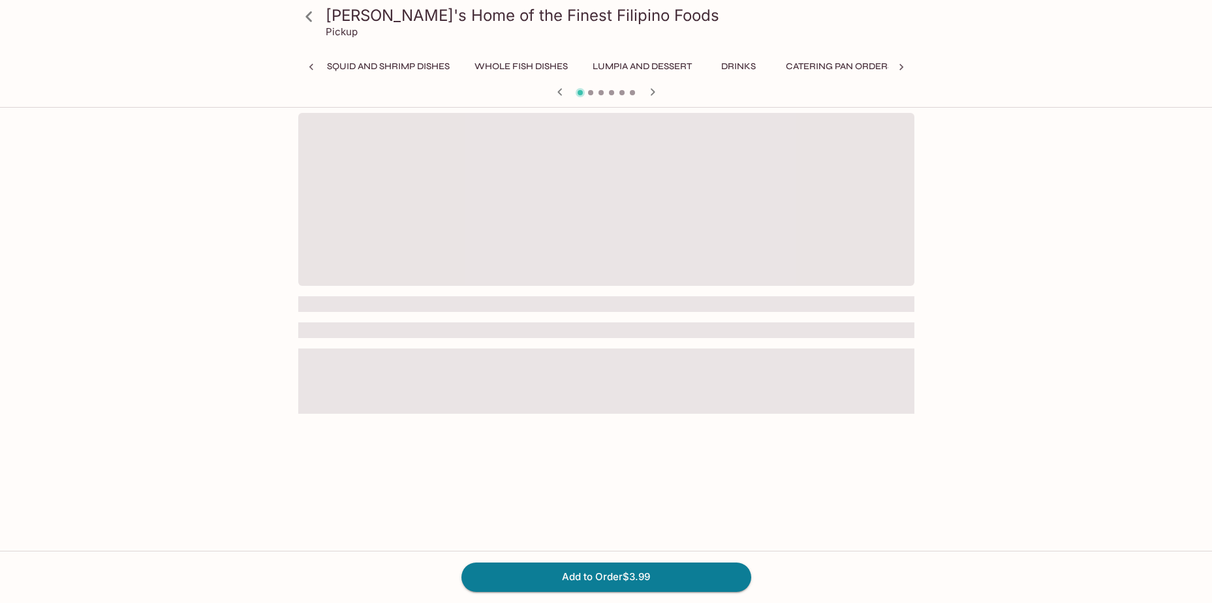
scroll to position [0, 1124]
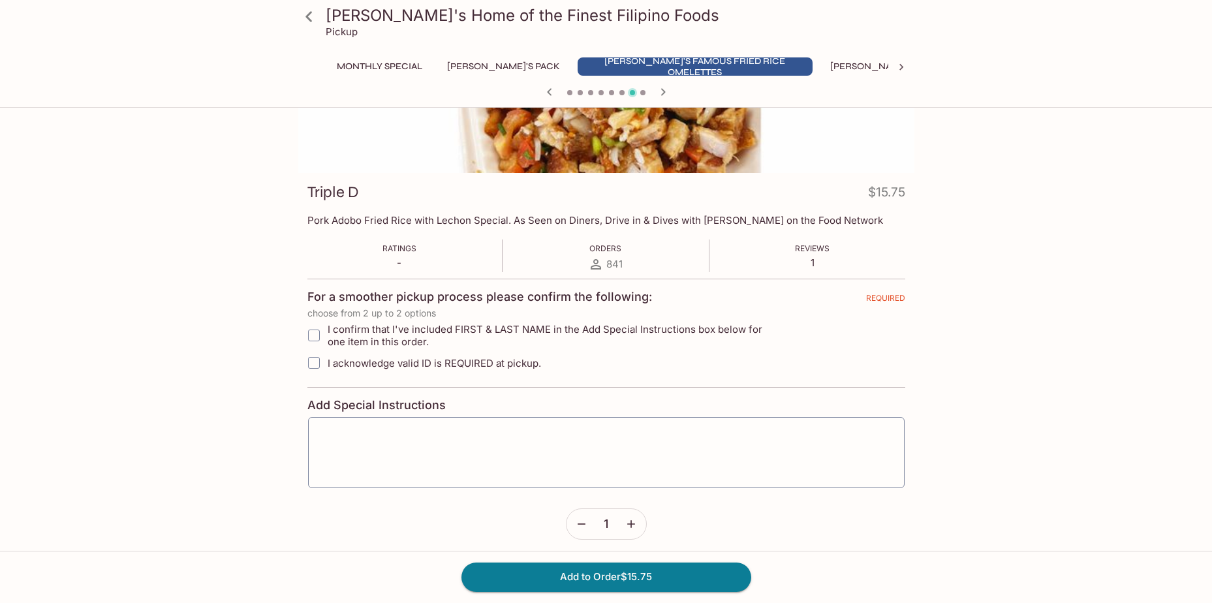
scroll to position [326, 0]
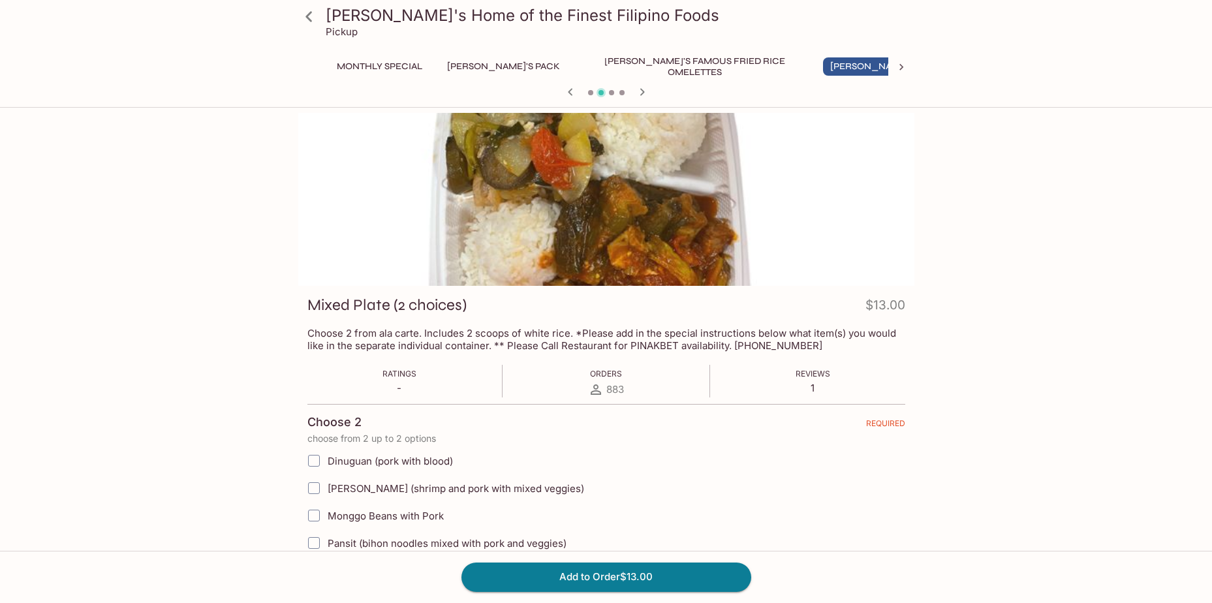
scroll to position [343, 0]
